Goal: Transaction & Acquisition: Purchase product/service

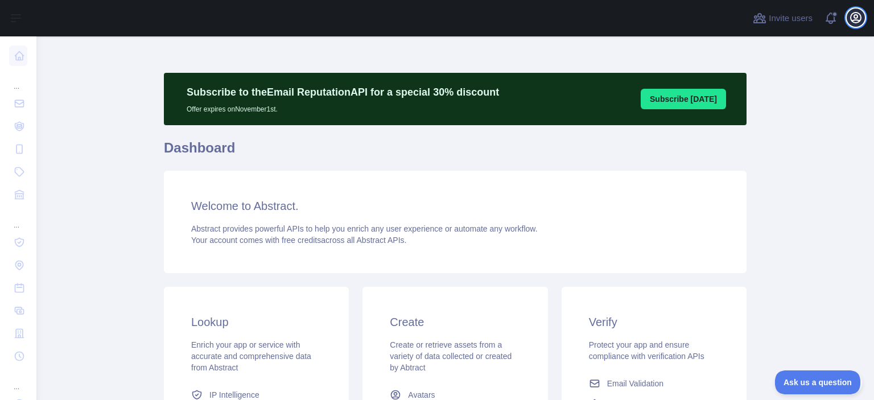
click at [854, 21] on icon "button" at bounding box center [856, 18] width 14 height 14
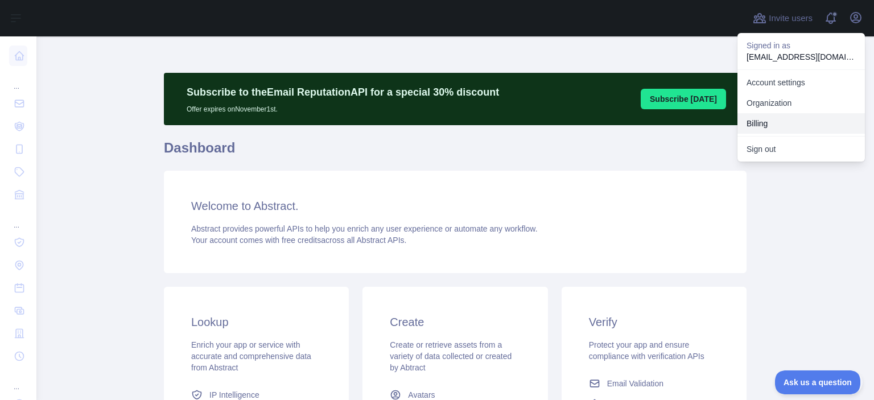
click at [770, 125] on button "Billing" at bounding box center [800, 123] width 127 height 20
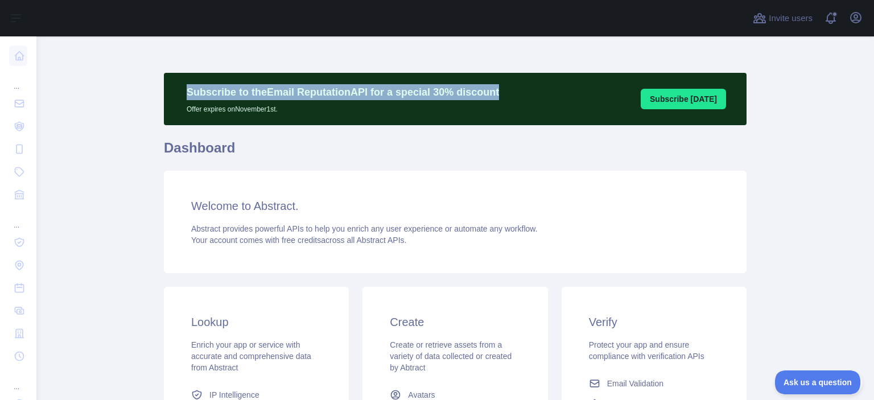
drag, startPoint x: 502, startPoint y: 93, endPoint x: 379, endPoint y: 158, distance: 138.9
click at [203, 94] on div "Subscribe to the Email Reputation API for a special 30 % discount Offer expires…" at bounding box center [455, 99] width 583 height 52
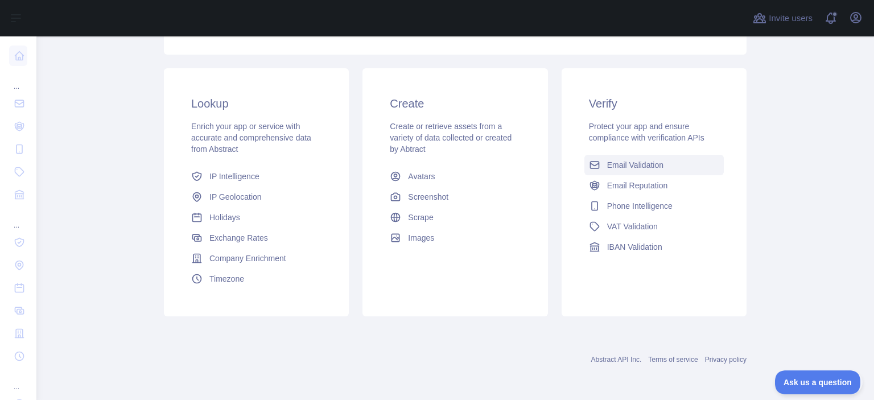
click at [630, 166] on span "Email Validation" at bounding box center [635, 164] width 56 height 11
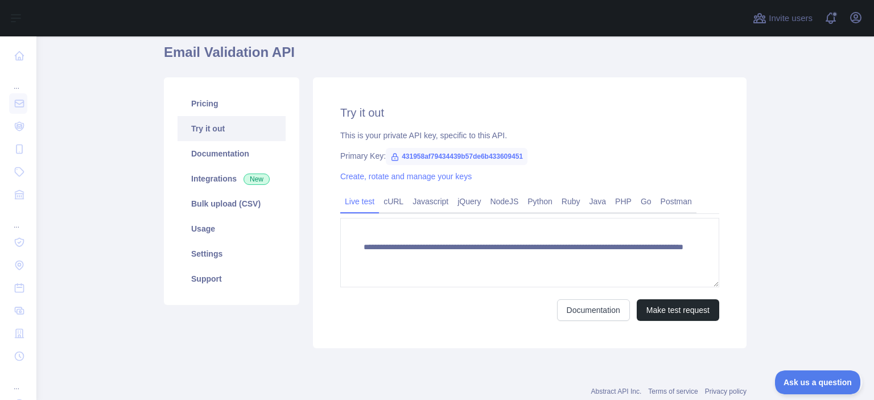
scroll to position [125, 0]
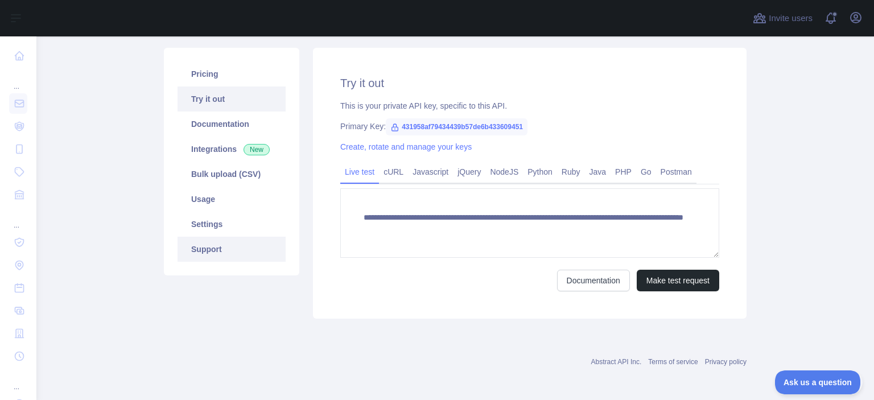
click at [217, 254] on link "Support" at bounding box center [231, 249] width 108 height 25
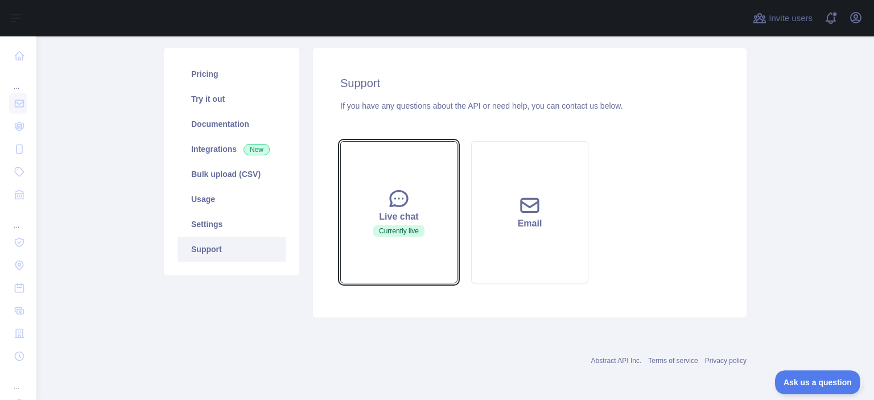
click at [420, 233] on span "Currently live" at bounding box center [398, 230] width 51 height 11
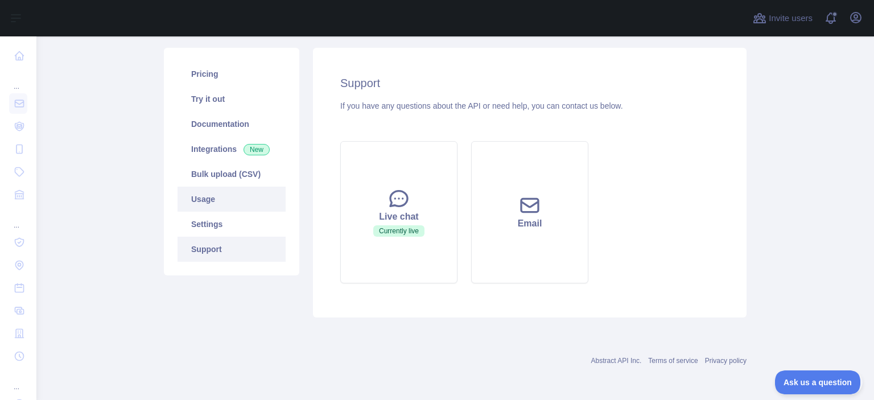
click at [213, 204] on link "Usage" at bounding box center [231, 199] width 108 height 25
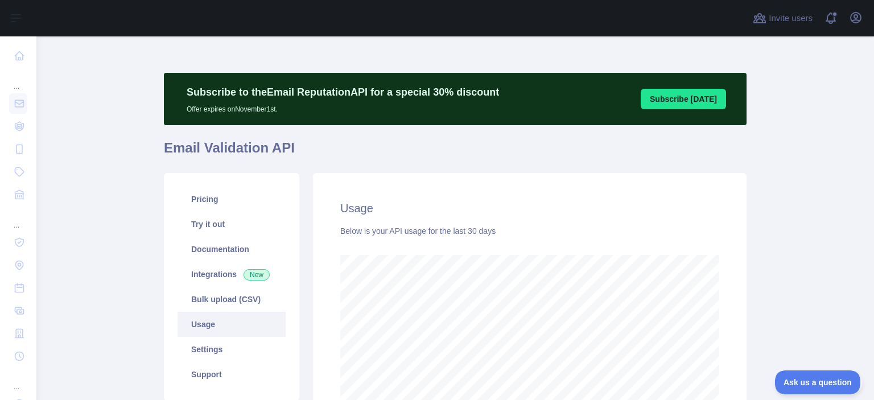
scroll to position [155, 0]
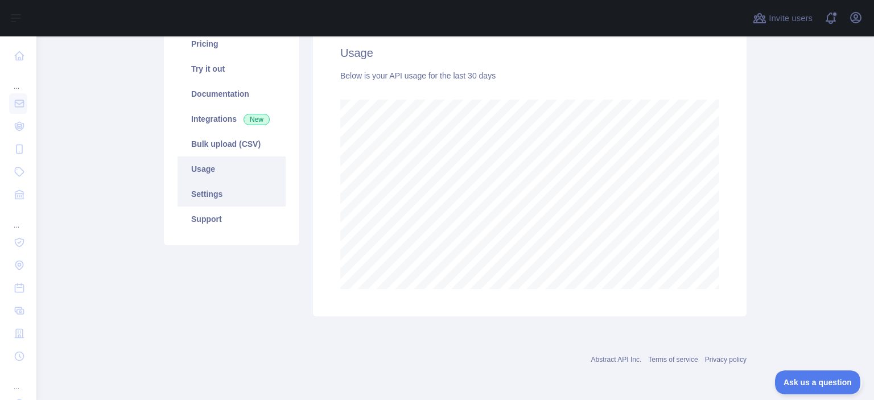
click at [226, 226] on link "Support" at bounding box center [231, 218] width 108 height 25
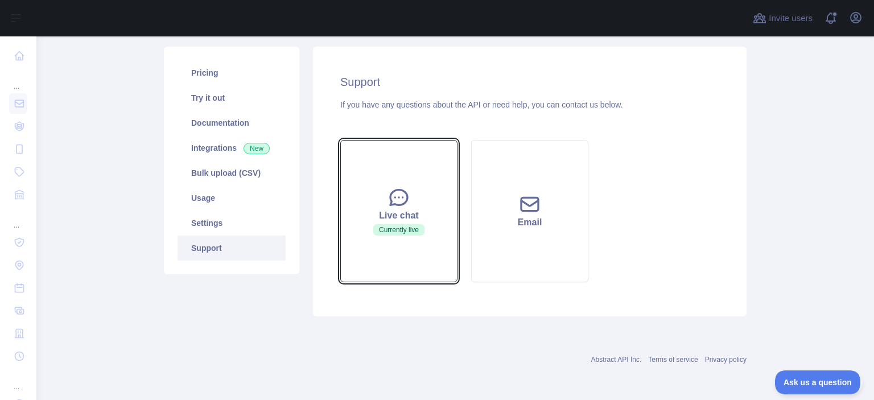
click at [384, 210] on div "Live chat" at bounding box center [398, 216] width 89 height 14
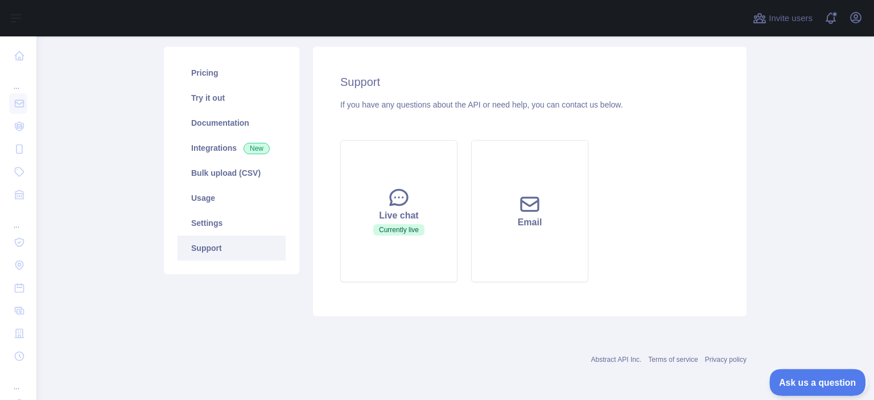
click at [832, 382] on span "Ask us a question" at bounding box center [811, 381] width 85 height 8
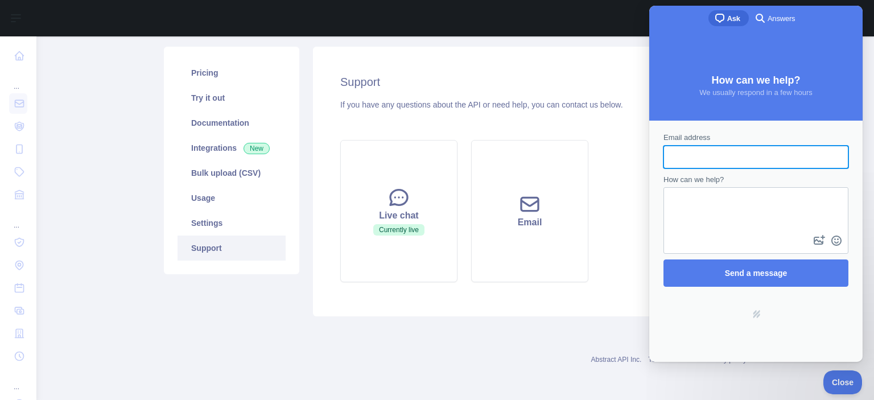
scroll to position [0, 0]
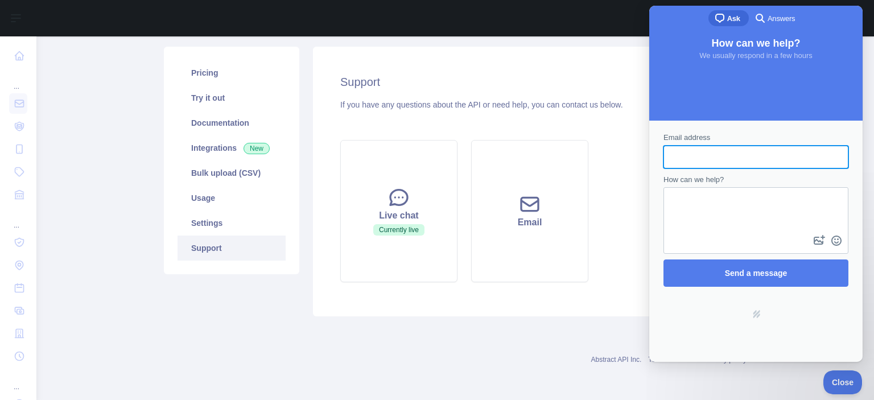
click at [734, 161] on input "Email address" at bounding box center [755, 157] width 167 height 20
type input "**********"
click at [752, 237] on div "Contact form" at bounding box center [755, 220] width 185 height 67
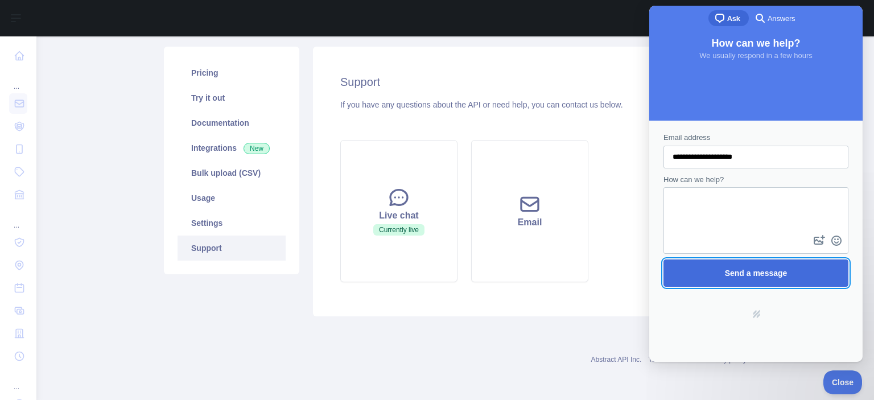
click at [766, 266] on span "Send a message" at bounding box center [756, 273] width 160 height 26
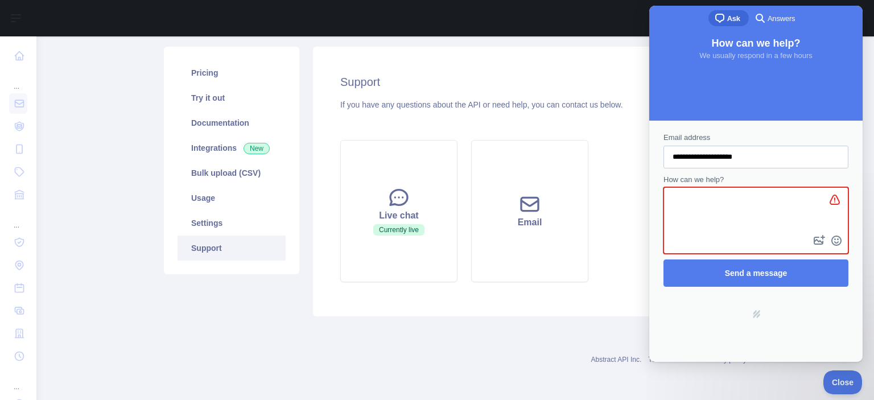
click at [718, 204] on textarea "How can we help?" at bounding box center [754, 210] width 180 height 44
type textarea "**********"
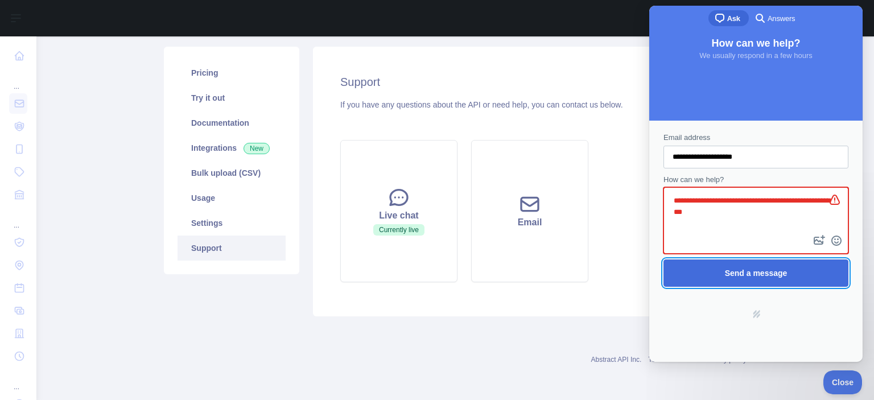
click at [754, 274] on span "Send a message" at bounding box center [756, 273] width 63 height 9
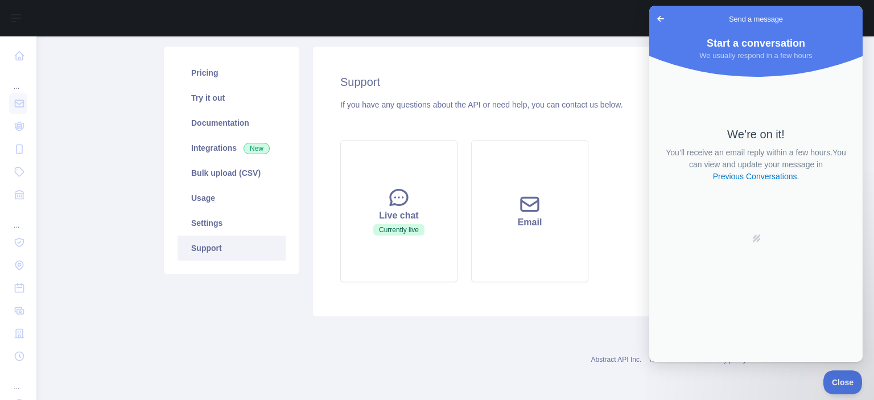
click at [97, 144] on main "Subscribe to the Email Reputation API for a special 30 % discount Offer expires…" at bounding box center [454, 218] width 837 height 364
click at [233, 124] on link "Documentation" at bounding box center [231, 122] width 108 height 25
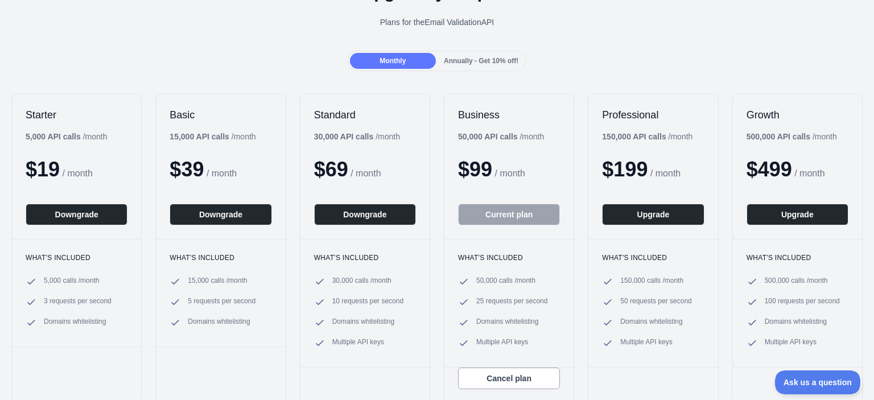
drag, startPoint x: 458, startPoint y: 138, endPoint x: 548, endPoint y: 139, distance: 89.9
click at [548, 139] on div "Business 50,000 API calls / month $ 99 / month Current plan" at bounding box center [508, 166] width 129 height 144
click at [547, 135] on div "Business 50,000 API calls / month $ 99 / month Current plan" at bounding box center [508, 166] width 129 height 144
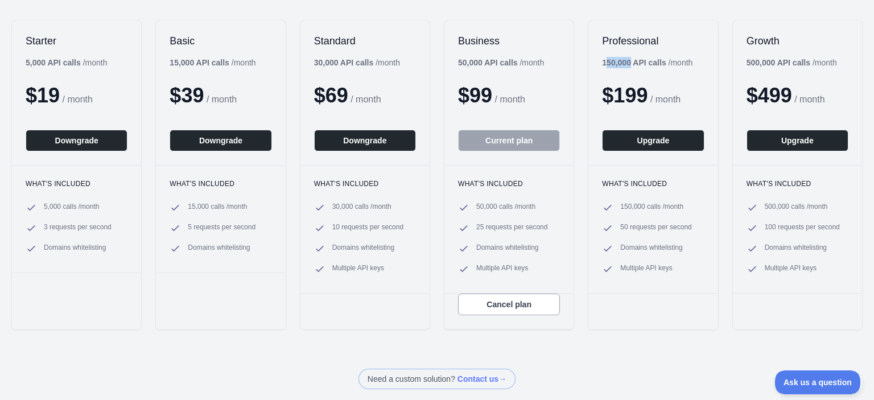
drag, startPoint x: 604, startPoint y: 63, endPoint x: 631, endPoint y: 61, distance: 26.8
click at [631, 61] on b "150,000 API calls" at bounding box center [634, 62] width 64 height 9
drag, startPoint x: 488, startPoint y: 216, endPoint x: 493, endPoint y: 230, distance: 14.6
click at [493, 230] on ul "50,000 calls / month 25 requests per second Domains whitelisting Multiple API k…" at bounding box center [509, 238] width 102 height 73
click at [493, 230] on span "25 requests per second" at bounding box center [511, 227] width 71 height 11
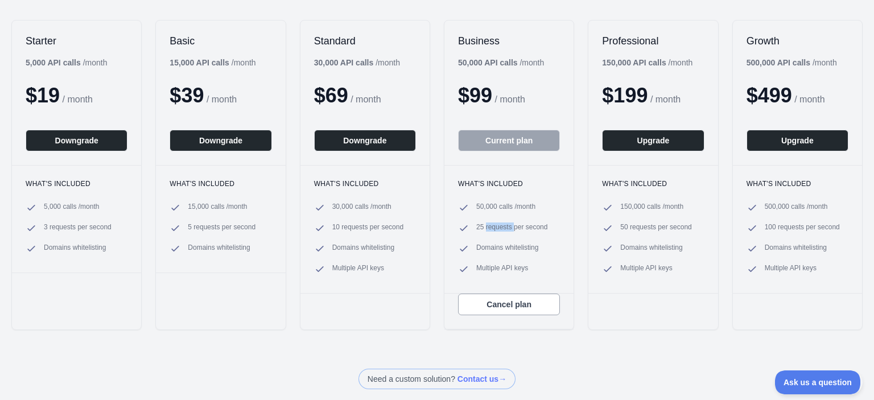
click at [493, 230] on span "25 requests per second" at bounding box center [511, 227] width 71 height 11
drag, startPoint x: 654, startPoint y: 108, endPoint x: 630, endPoint y: 101, distance: 24.7
click at [630, 101] on div "Professional 150,000 API calls / month $ 199 / month Upgrade" at bounding box center [652, 92] width 129 height 144
click at [488, 257] on ul "50,000 calls / month 25 requests per second Domains whitelisting Multiple API k…" at bounding box center [509, 238] width 102 height 73
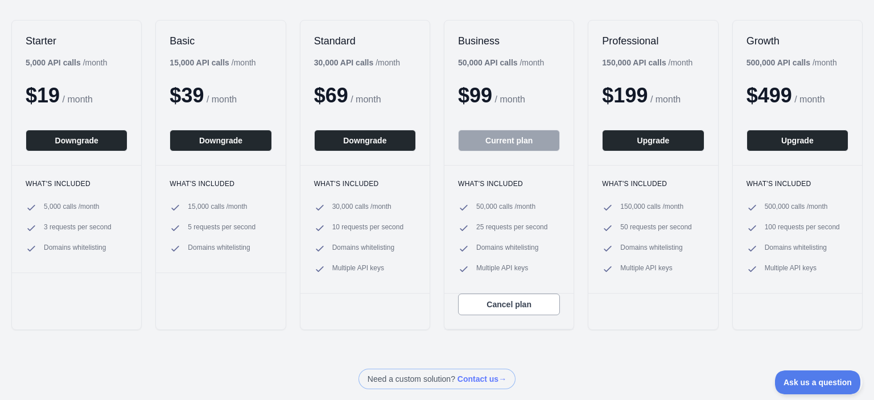
click at [492, 256] on ul "50,000 calls / month 25 requests per second Domains whitelisting Multiple API k…" at bounding box center [509, 238] width 102 height 73
click at [509, 246] on span "Domains whitelisting" at bounding box center [507, 248] width 62 height 11
click at [510, 246] on span "Domains whitelisting" at bounding box center [507, 248] width 62 height 11
click at [518, 227] on span "25 requests per second" at bounding box center [511, 227] width 71 height 11
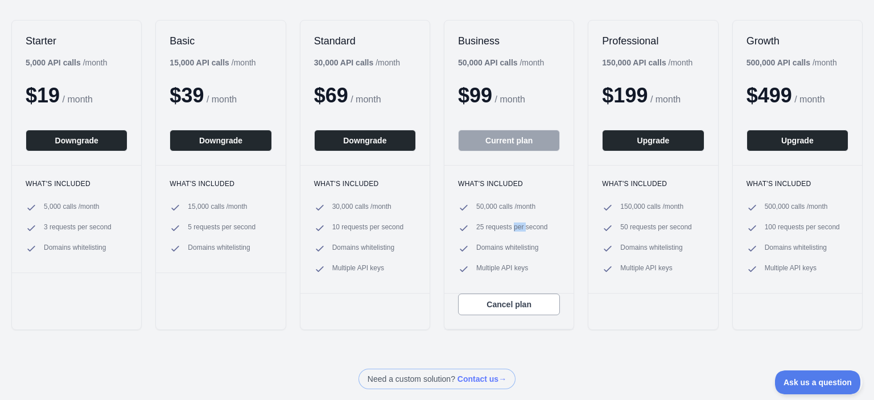
click at [518, 227] on span "25 requests per second" at bounding box center [511, 227] width 71 height 11
